Goal: Find specific page/section

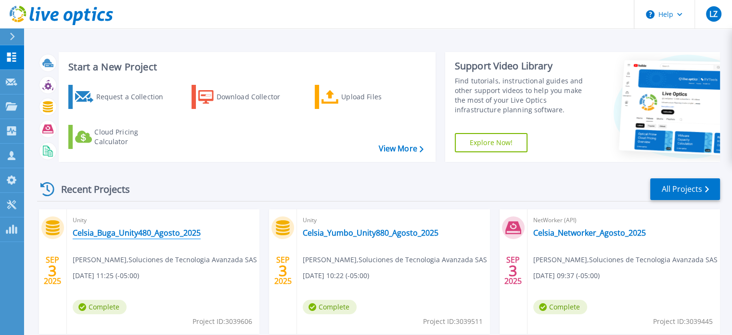
click at [183, 231] on link "Celsia_Buga_Unity480_Agosto_2025" at bounding box center [137, 233] width 128 height 10
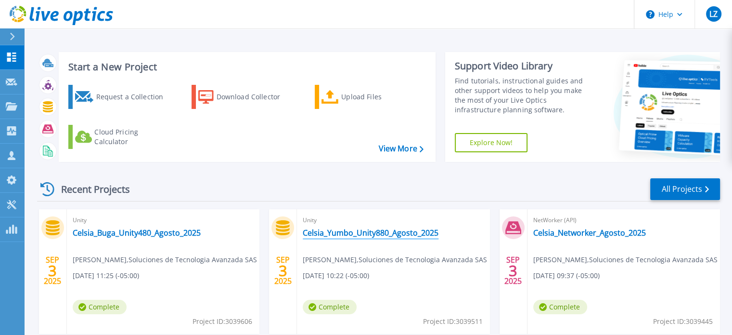
click at [327, 231] on link "Celsia_Yumbo_Unity880_Agosto_2025" at bounding box center [371, 233] width 136 height 10
click at [583, 235] on link "Celsia_Networker_Agosto_2025" at bounding box center [590, 233] width 113 height 10
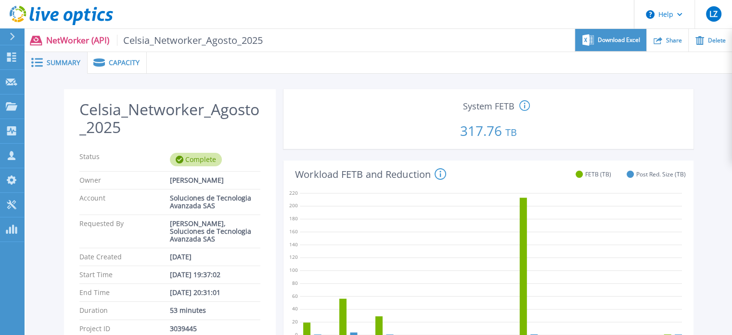
click at [615, 40] on span "Download Excel" at bounding box center [619, 40] width 42 height 6
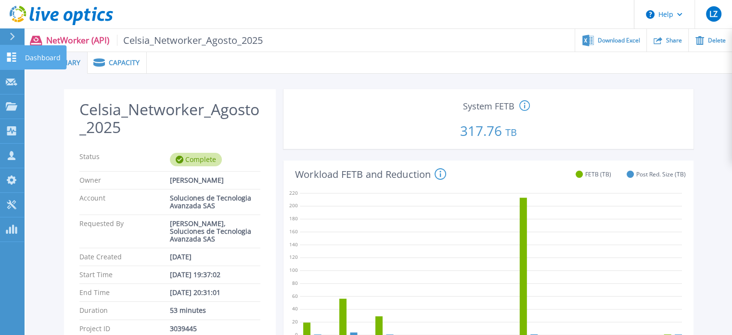
click at [31, 60] on p "Dashboard" at bounding box center [43, 57] width 36 height 25
